Goal: Find specific page/section: Find specific page/section

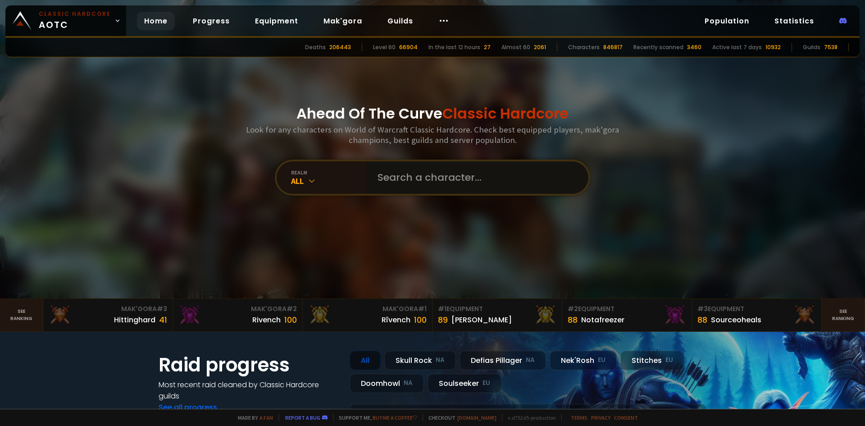
click at [394, 179] on input "text" at bounding box center [474, 177] width 205 height 32
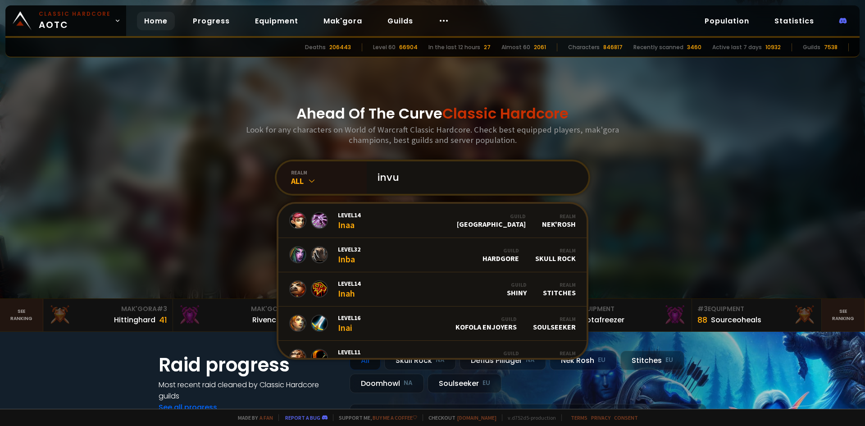
type input "invul"
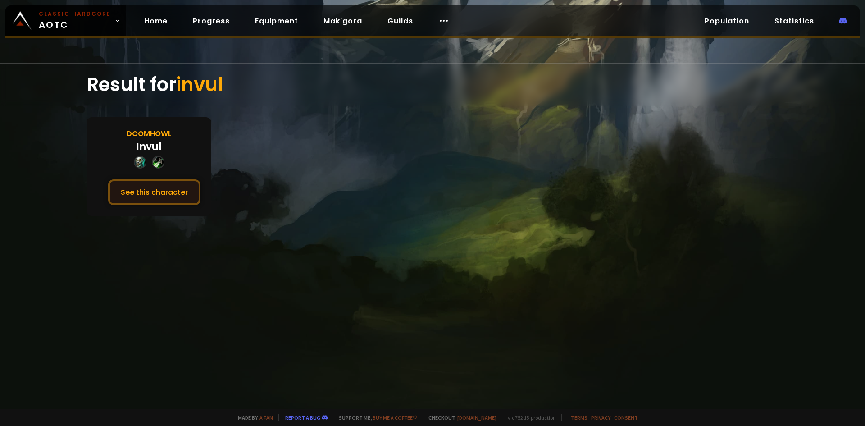
click at [168, 192] on button "See this character" at bounding box center [154, 192] width 92 height 26
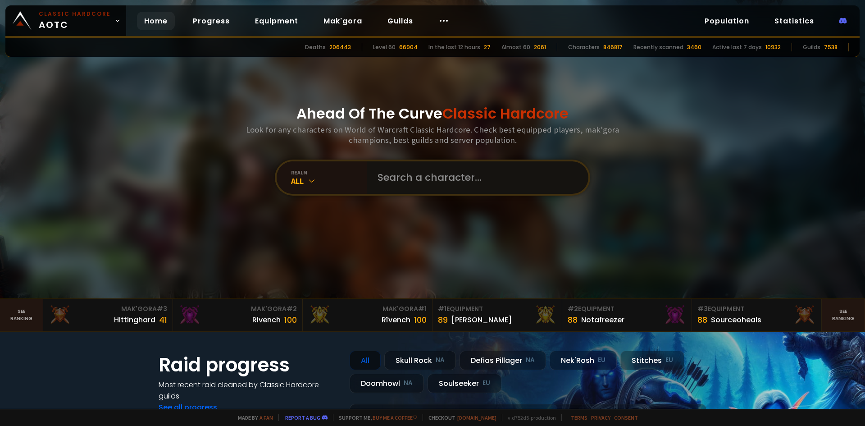
click at [417, 180] on input "text" at bounding box center [474, 177] width 205 height 32
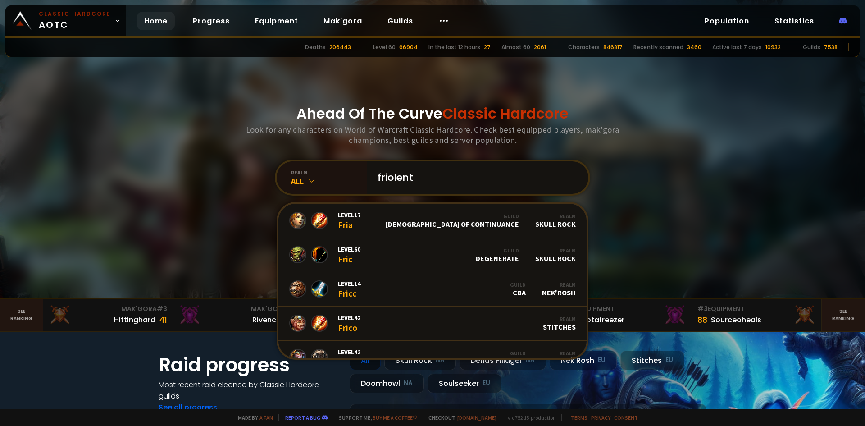
type input "friolento"
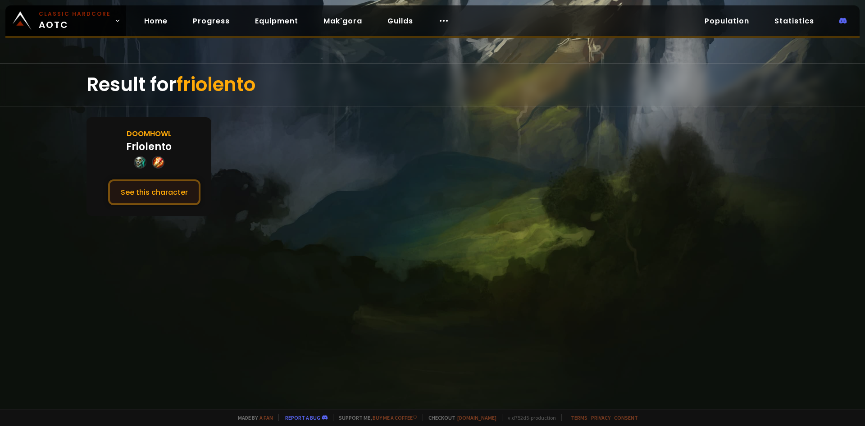
click at [145, 189] on button "See this character" at bounding box center [154, 192] width 92 height 26
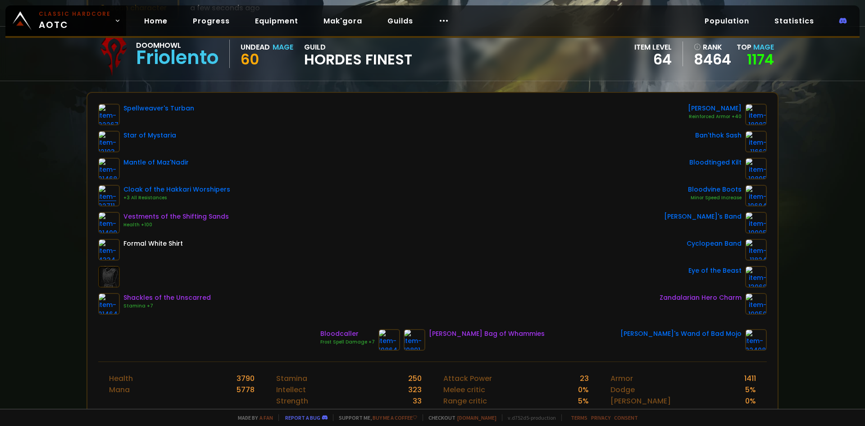
scroll to position [90, 0]
